Goal: Share content

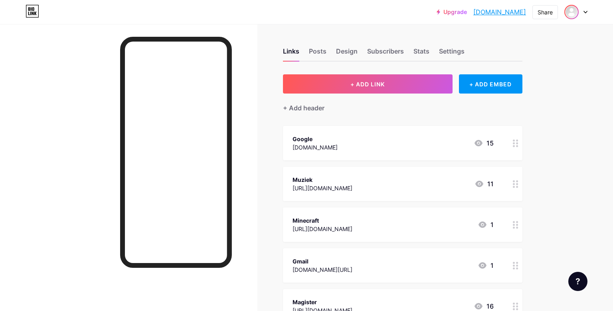
click at [578, 14] on img at bounding box center [571, 12] width 13 height 13
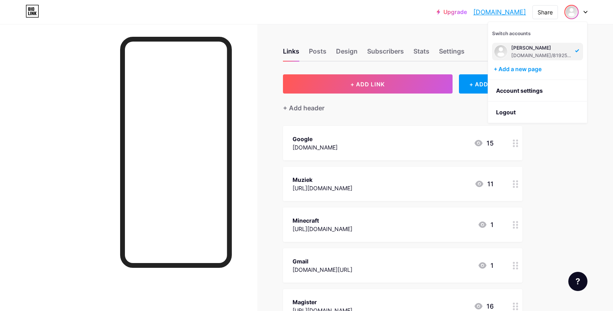
click at [601, 63] on div "Upgrade 81925154.bio.li... 81925154.bio.link Share Switch accounts Welkom Bowen…" at bounding box center [306, 289] width 613 height 579
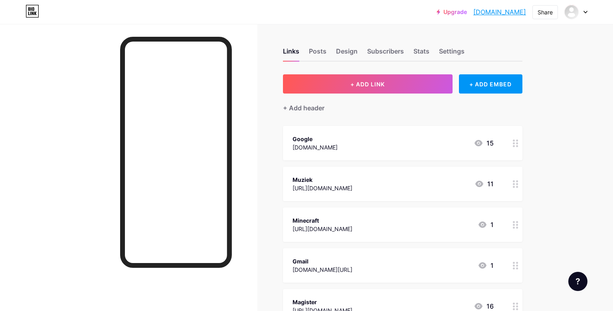
click at [543, 12] on div "Share" at bounding box center [545, 12] width 15 height 8
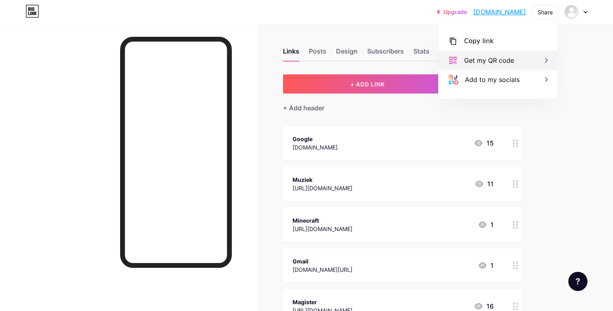
click at [532, 64] on div "Get my QR code" at bounding box center [498, 60] width 119 height 19
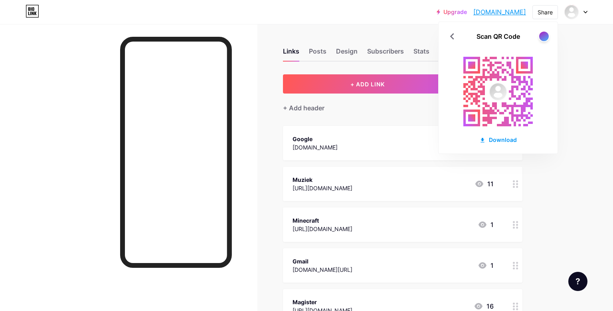
click at [523, 97] on rect at bounding box center [498, 92] width 88 height 88
